Goal: Task Accomplishment & Management: Manage account settings

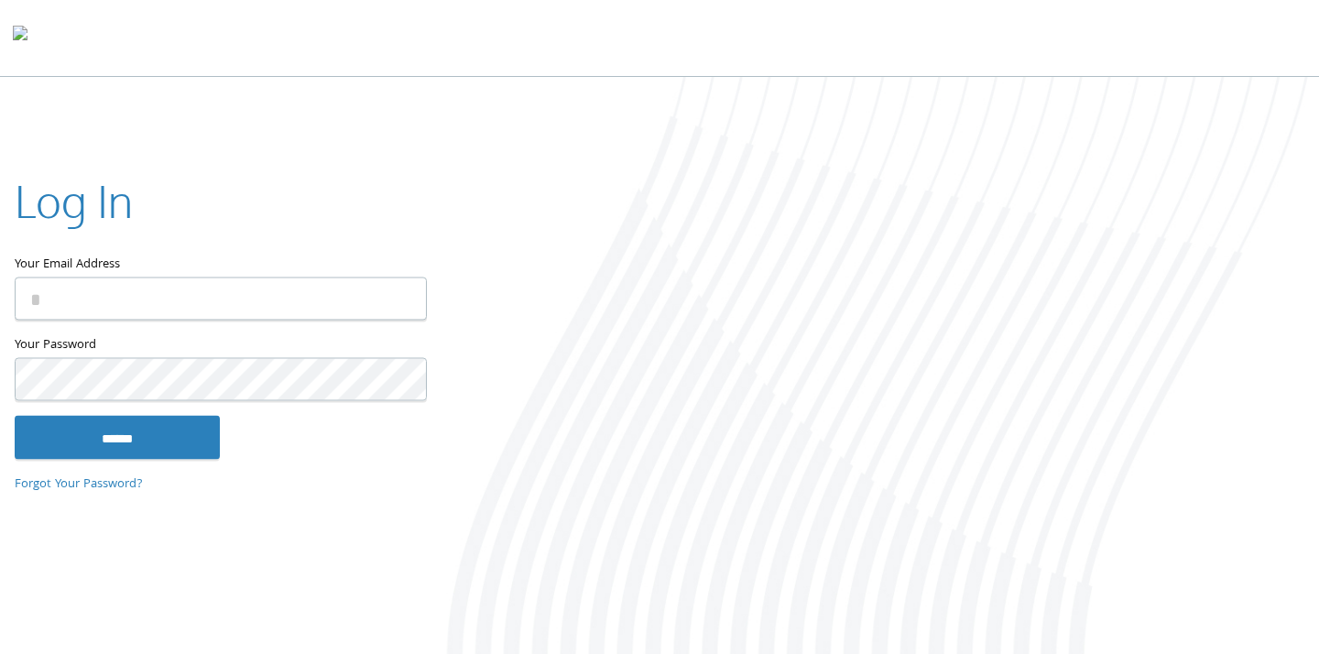
type input "**********"
click at [0, 653] on com-1password-button at bounding box center [0, 658] width 0 height 0
type input "**********"
